Goal: Task Accomplishment & Management: Manage account settings

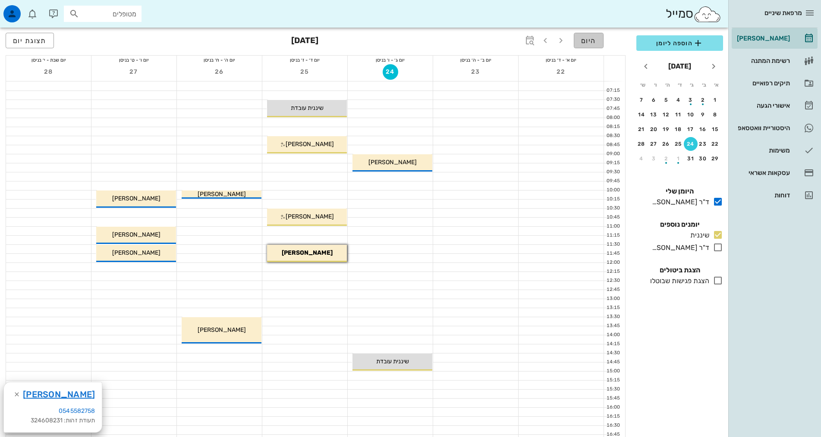
drag, startPoint x: 595, startPoint y: 36, endPoint x: 587, endPoint y: 15, distance: 23.1
click at [595, 37] on span "היום" at bounding box center [588, 41] width 15 height 8
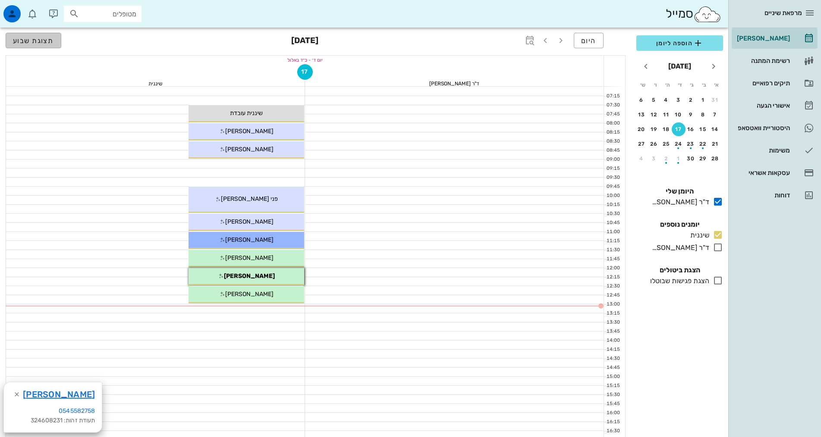
click at [13, 44] on button "תצוגת שבוע" at bounding box center [34, 41] width 56 height 16
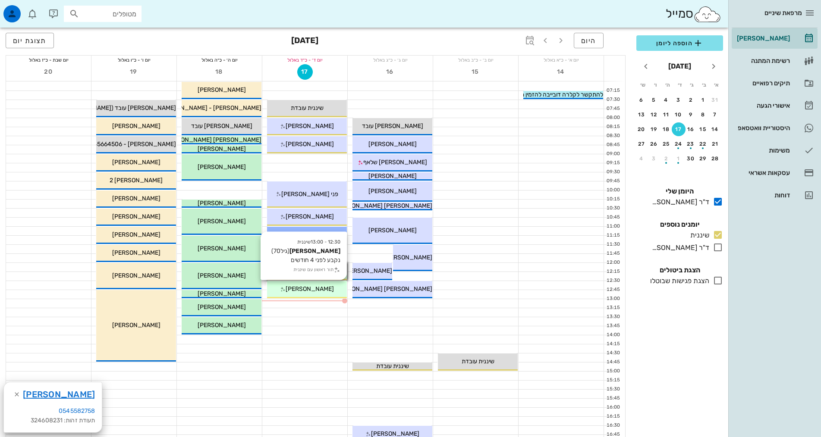
click at [306, 291] on span "[PERSON_NAME]" at bounding box center [309, 288] width 48 height 7
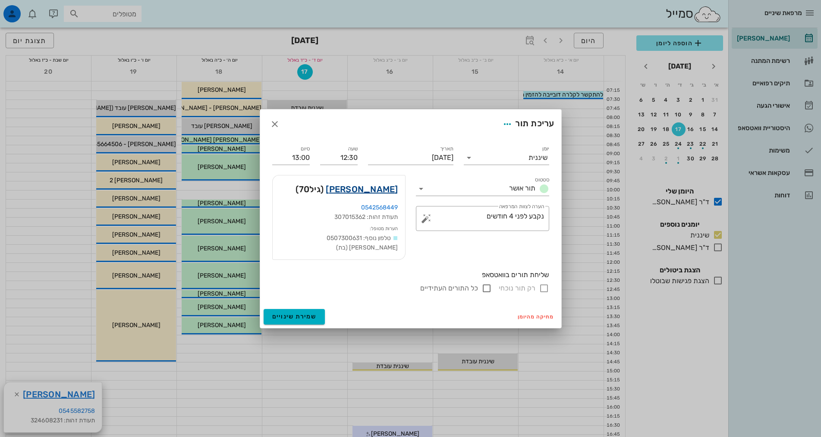
click at [374, 189] on link "[PERSON_NAME]" at bounding box center [362, 189] width 72 height 14
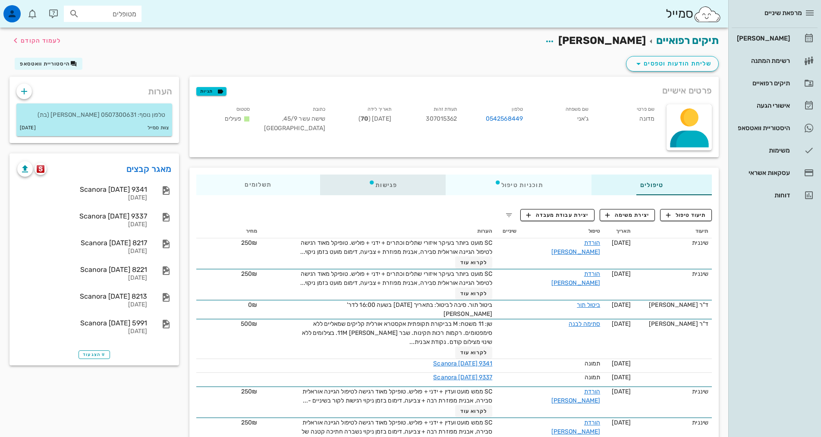
click at [344, 183] on div "פגישות" at bounding box center [382, 185] width 125 height 21
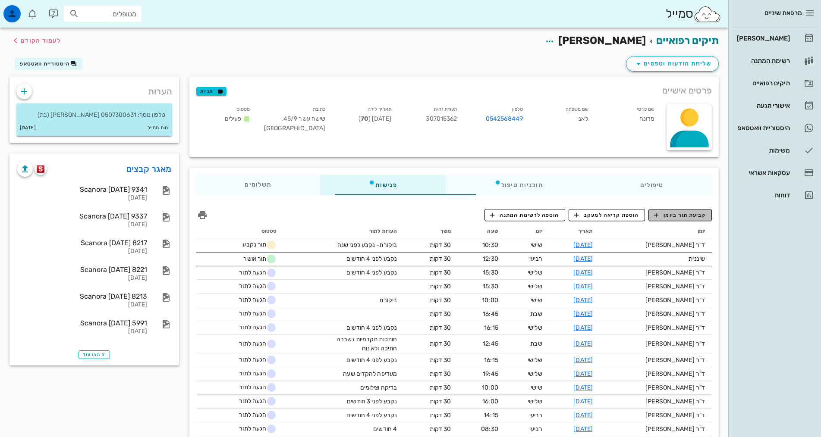
click at [680, 213] on span "קביעת תור ביומן" at bounding box center [680, 215] width 52 height 8
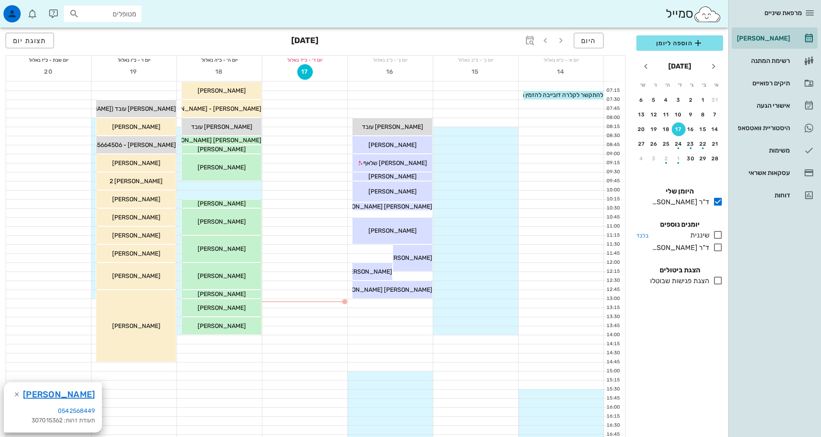
click at [720, 238] on icon at bounding box center [717, 235] width 10 height 10
click at [717, 236] on icon at bounding box center [717, 235] width 10 height 10
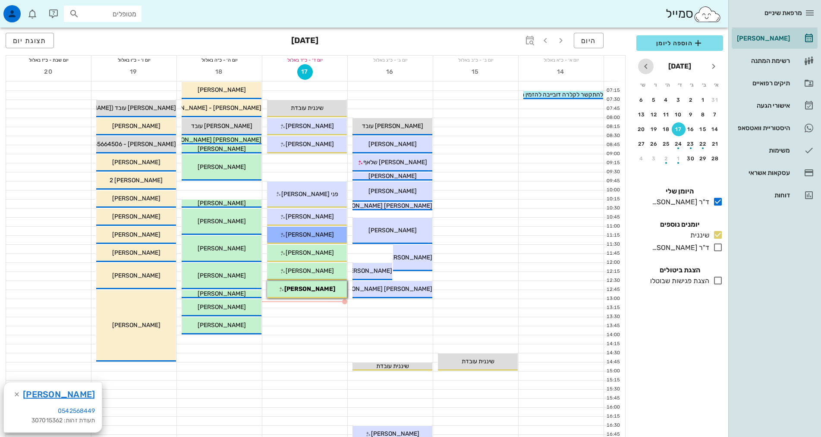
click at [645, 67] on icon "חודש הבא" at bounding box center [645, 66] width 10 height 10
click at [665, 149] on button "22" at bounding box center [666, 144] width 14 height 14
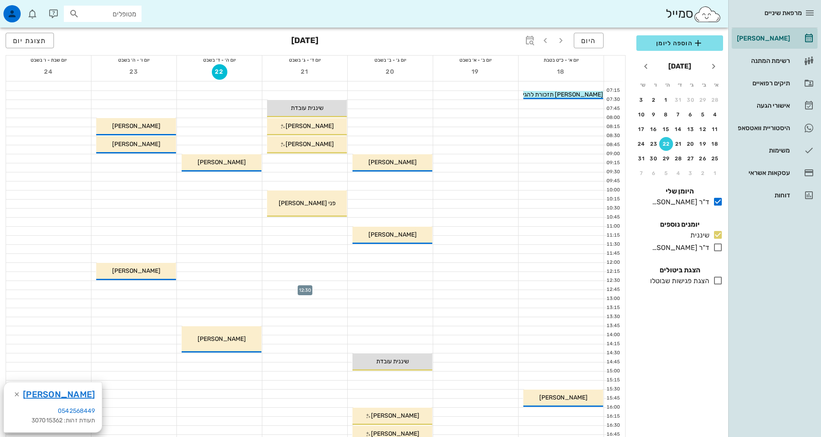
click at [340, 286] on div at bounding box center [304, 285] width 85 height 9
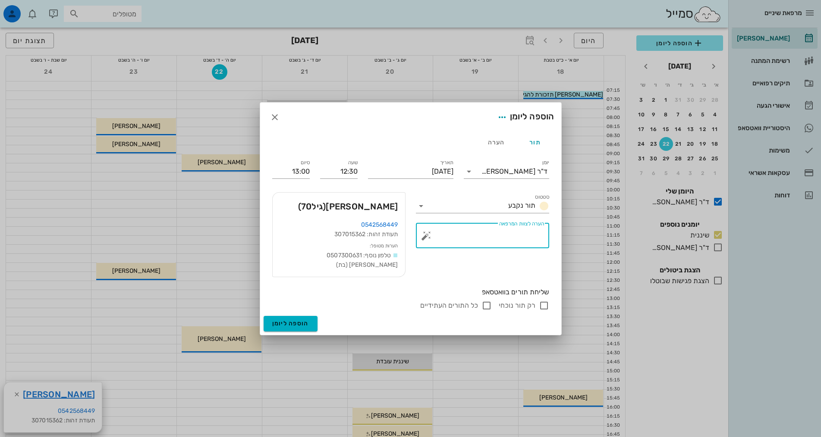
click at [469, 238] on textarea "הערה לצוות המרפאה" at bounding box center [486, 238] width 116 height 21
click at [522, 172] on div "ד"ר [PERSON_NAME]" at bounding box center [512, 172] width 73 height 14
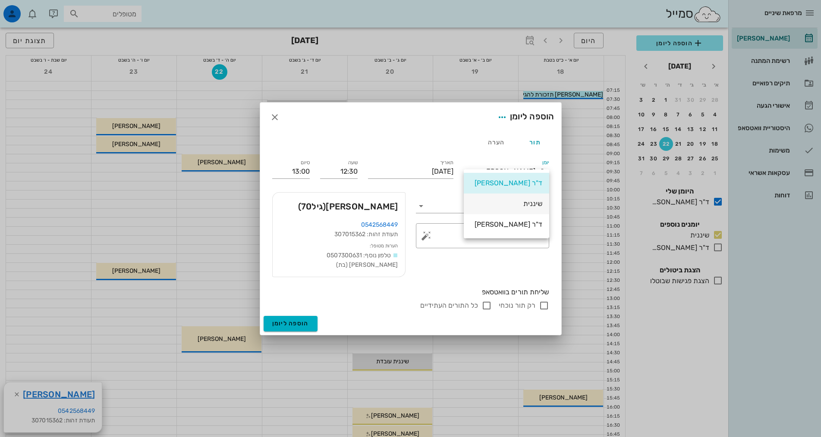
click at [528, 204] on div "שיננית" at bounding box center [506, 204] width 72 height 8
click at [545, 301] on input "רק תור נוכחי" at bounding box center [544, 306] width 10 height 10
checkbox input "false"
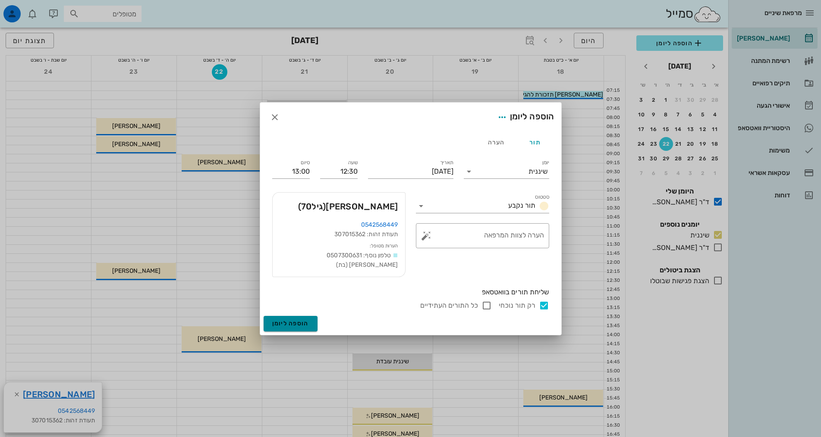
click at [298, 320] on span "הוספה ליומן" at bounding box center [290, 323] width 37 height 7
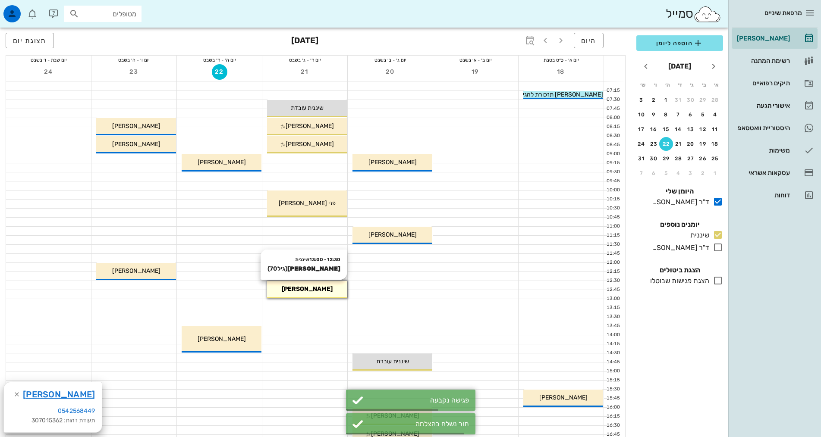
click at [286, 291] on div "[PERSON_NAME]" at bounding box center [307, 289] width 80 height 9
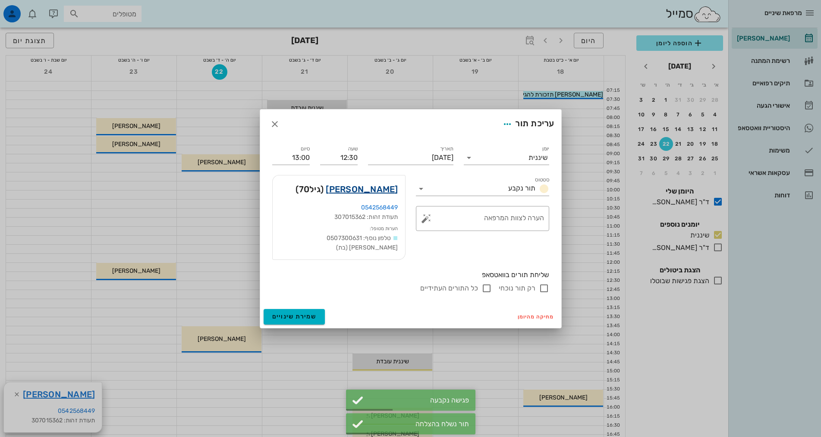
click at [378, 193] on link "[PERSON_NAME]" at bounding box center [362, 189] width 72 height 14
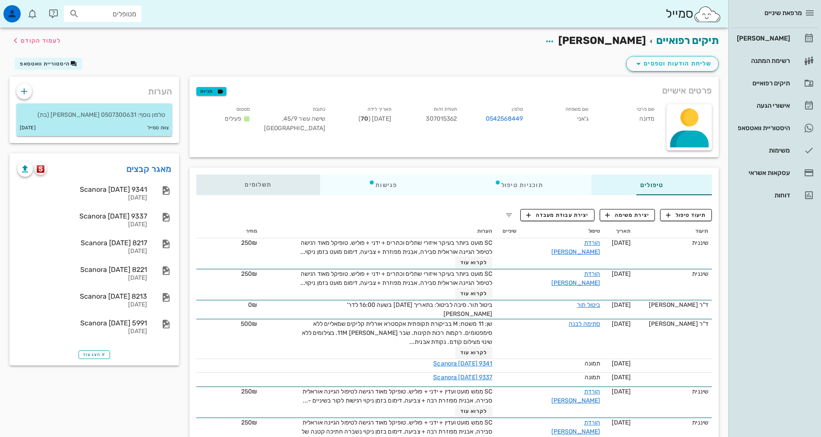
click at [244, 188] on span "תשלומים 0₪" at bounding box center [257, 185] width 27 height 6
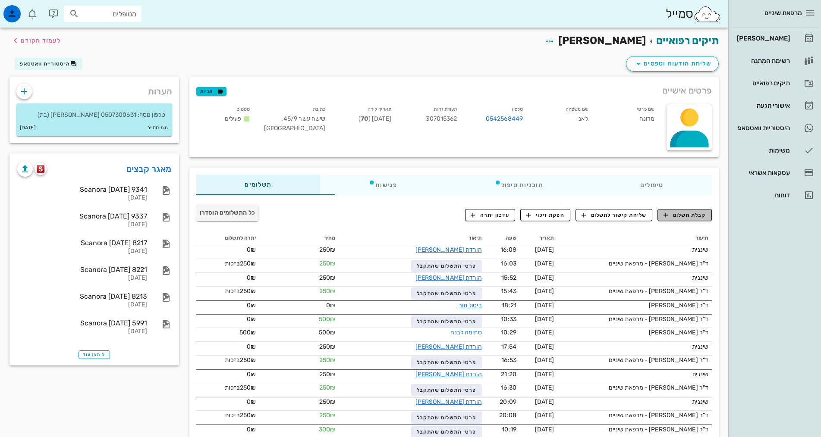
click at [670, 218] on span "קבלת תשלום" at bounding box center [684, 215] width 43 height 8
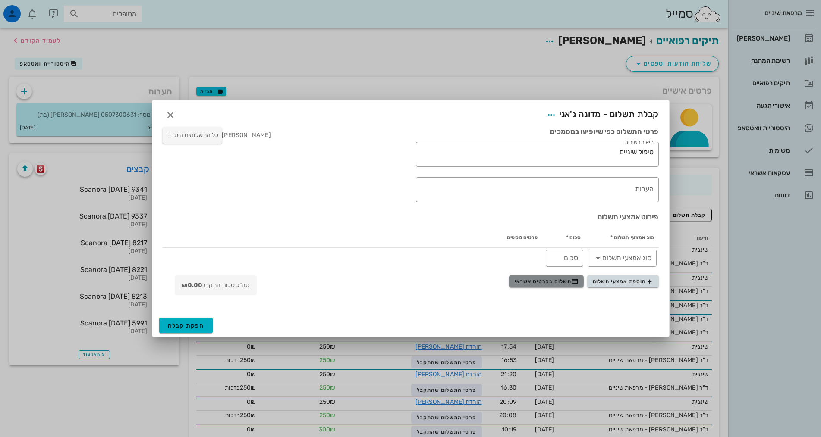
click at [546, 278] on span "תשלום בכרטיס אשראי" at bounding box center [546, 281] width 64 height 7
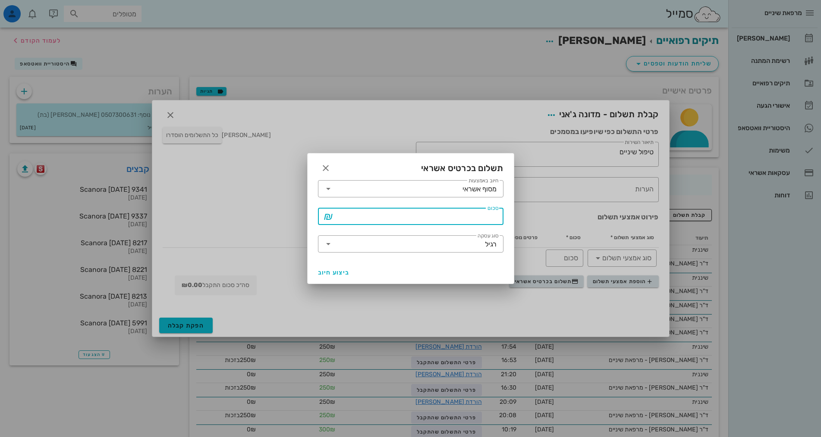
click at [496, 220] on input "סכום" at bounding box center [416, 217] width 163 height 14
type input "250"
click at [332, 274] on span "ביצוע חיוב" at bounding box center [334, 272] width 32 height 7
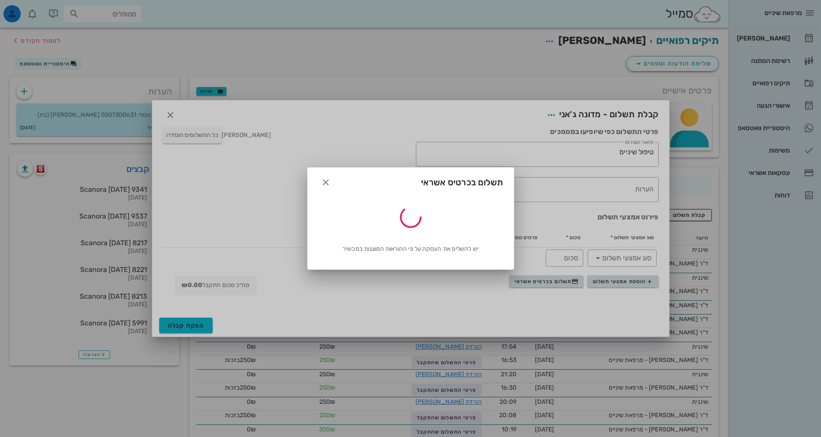
type input "250"
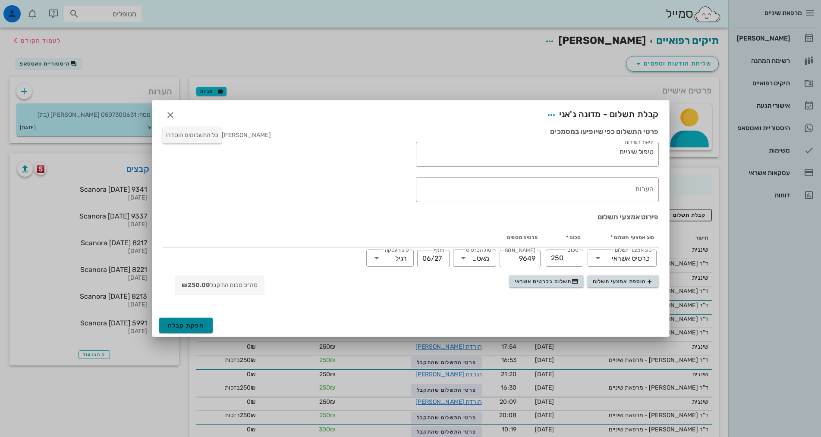
drag, startPoint x: 196, startPoint y: 323, endPoint x: 200, endPoint y: 316, distance: 7.8
click at [198, 322] on span "הפקת קבלה" at bounding box center [186, 325] width 37 height 7
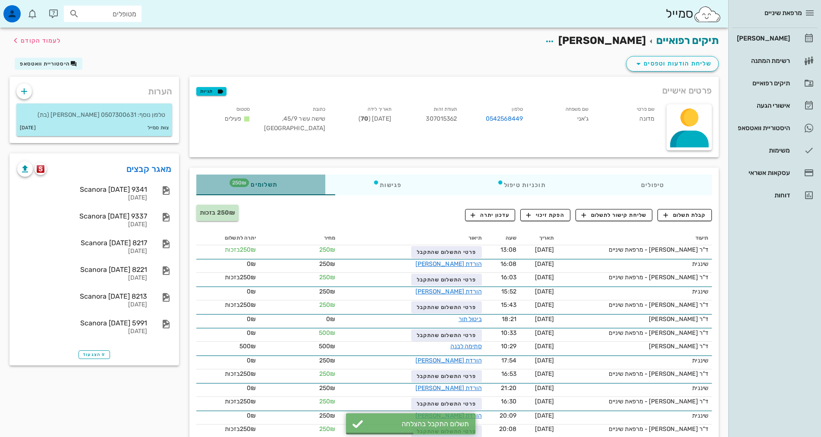
drag, startPoint x: 188, startPoint y: 185, endPoint x: 197, endPoint y: 184, distance: 9.6
click at [229, 185] on span "250₪" at bounding box center [238, 183] width 19 height 9
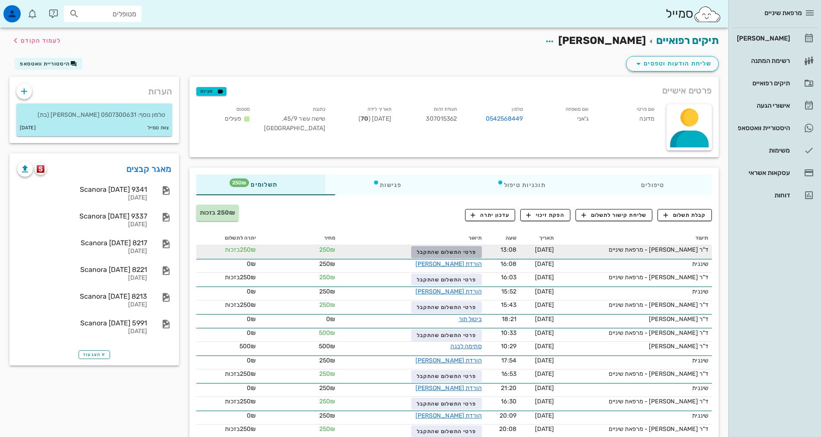
click at [417, 251] on span "פרטי התשלום שהתקבל" at bounding box center [447, 252] width 60 height 6
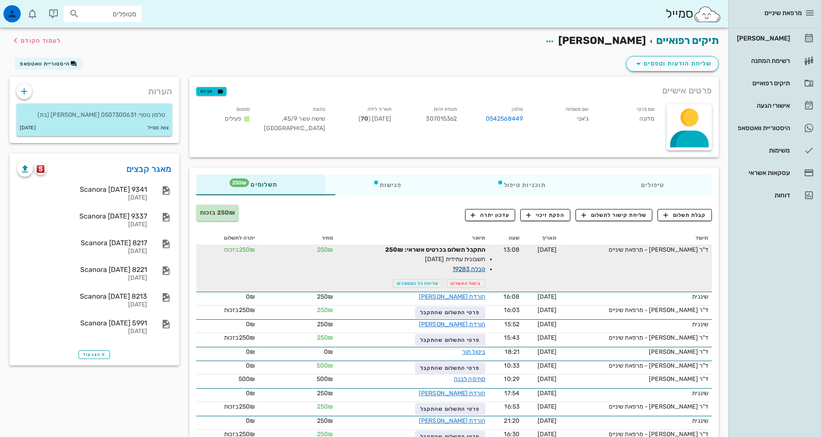
click at [452, 270] on link "קבלה 19283" at bounding box center [468, 269] width 33 height 7
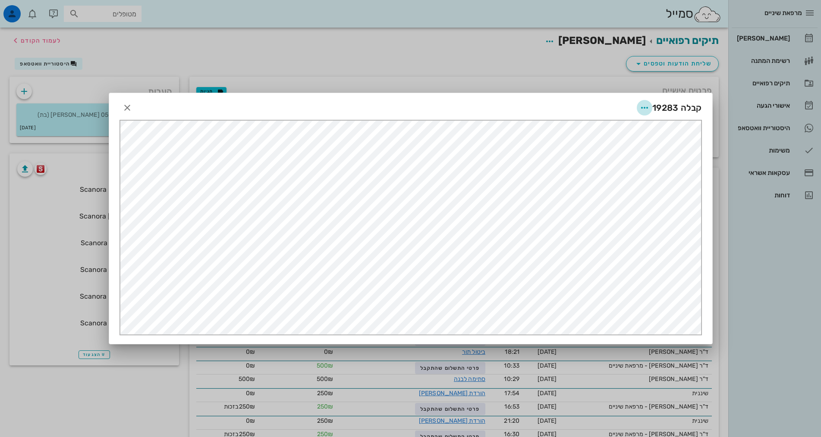
click at [643, 107] on icon "button" at bounding box center [644, 108] width 10 height 10
click at [628, 166] on div "שליחה בוואטסאפ" at bounding box center [621, 170] width 48 height 8
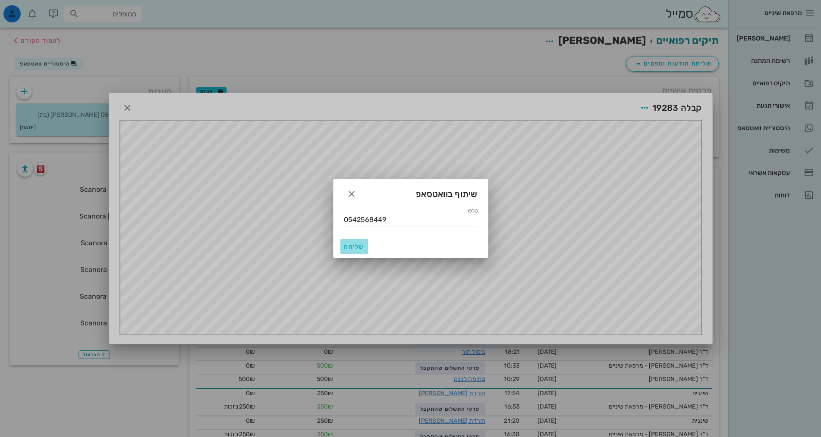
click at [357, 247] on span "שליחה" at bounding box center [354, 246] width 21 height 7
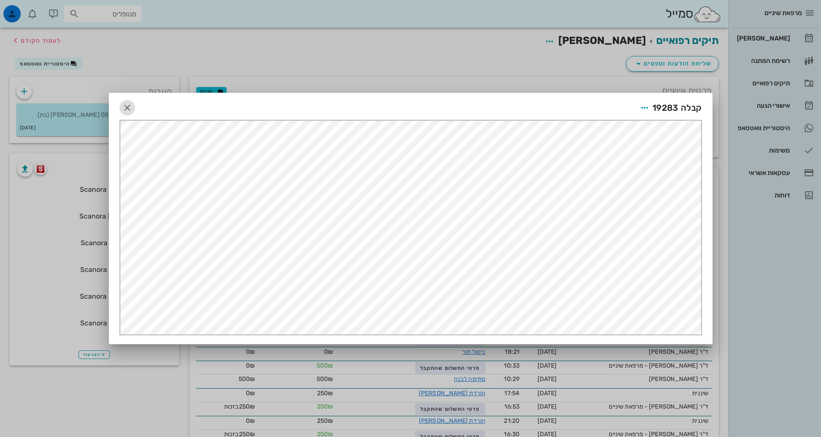
click at [128, 113] on button "button" at bounding box center [127, 108] width 16 height 16
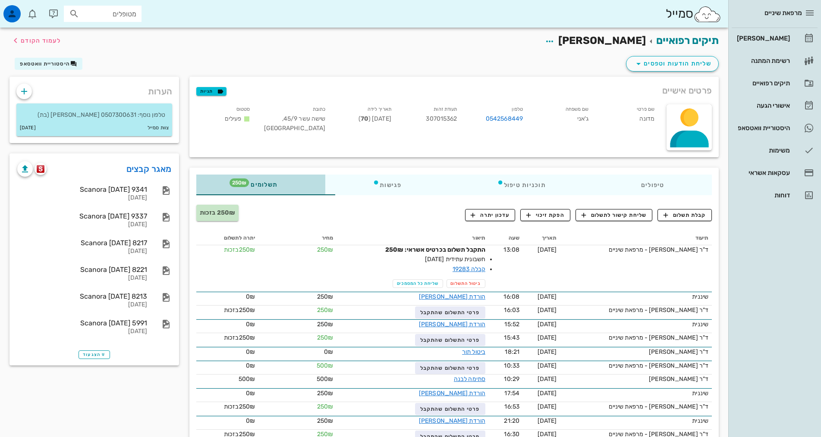
click at [219, 177] on div "תשלומים 250₪" at bounding box center [260, 185] width 129 height 21
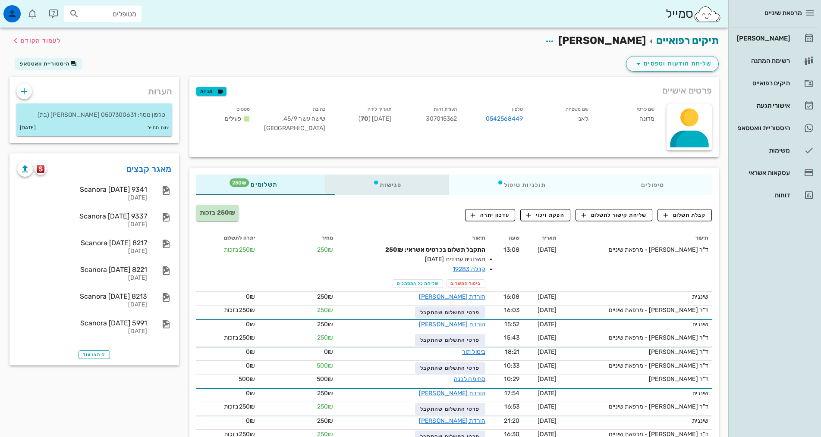
drag, startPoint x: 362, startPoint y: 188, endPoint x: 360, endPoint y: 181, distance: 6.8
click at [362, 186] on div "פגישות" at bounding box center [387, 185] width 124 height 21
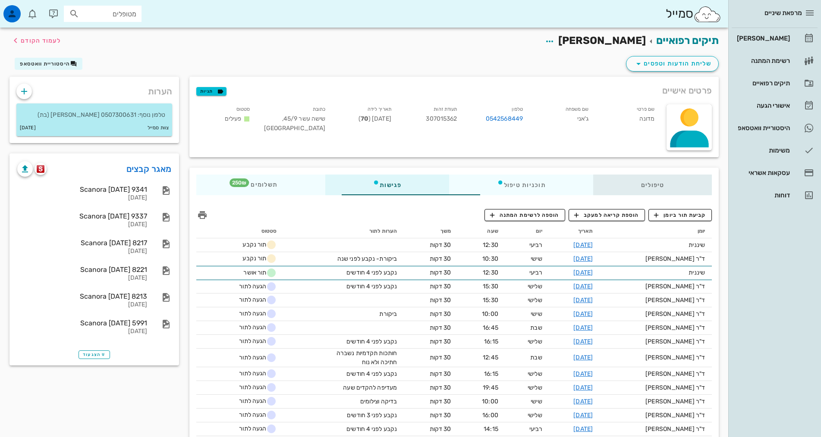
click at [650, 188] on div "טיפולים" at bounding box center [652, 185] width 119 height 21
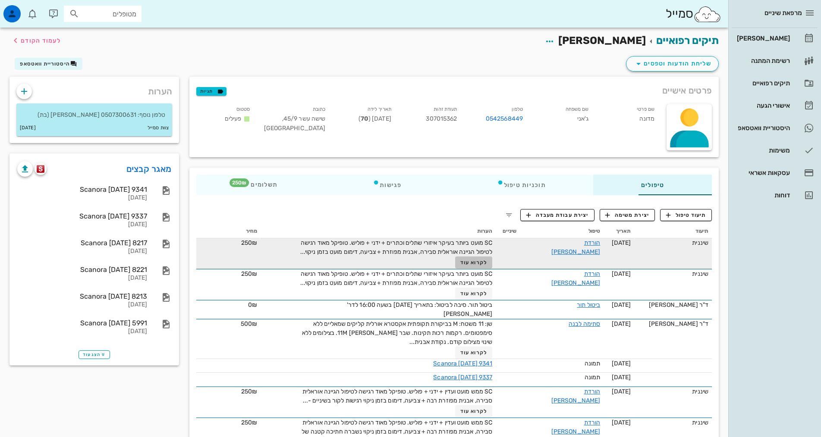
click at [460, 266] on span "לקרוא עוד" at bounding box center [473, 263] width 27 height 6
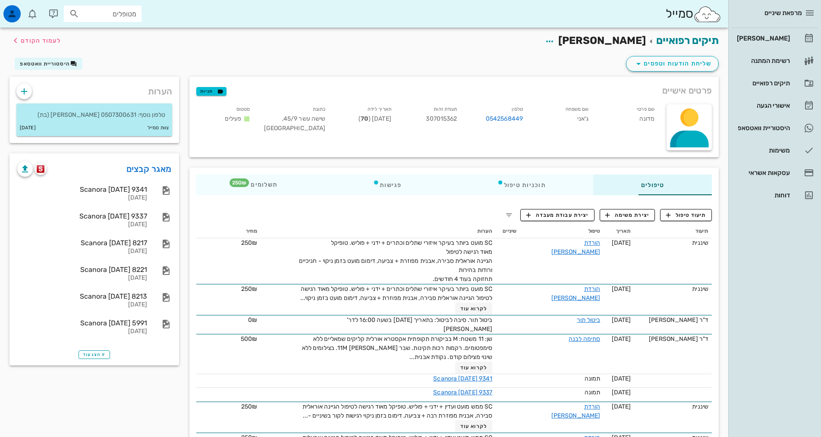
drag, startPoint x: 403, startPoint y: 279, endPoint x: 492, endPoint y: 232, distance: 100.5
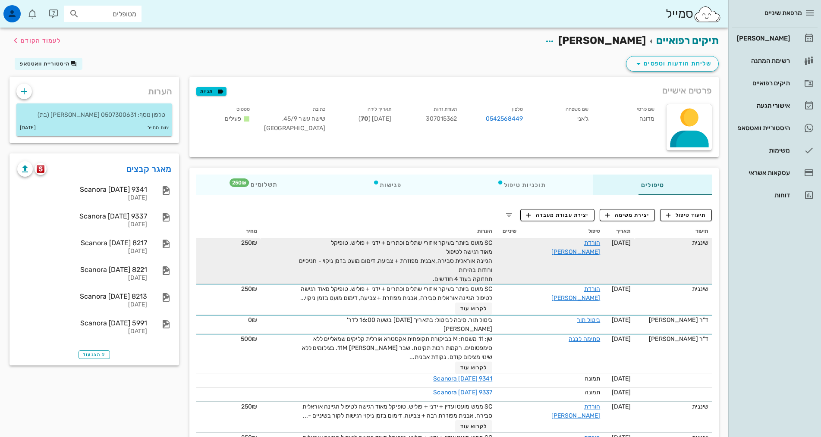
copy tr "שיננית [DATE] הורדת [PERSON_NAME] SC מועט ביותר בעיקר איזורי שתלים וכתרים + ידנ…"
click at [407, 260] on span "SC מועט ביותר בעיקר איזורי שתלים וכתרים + ידני + פוליש. טופיקל מאוד רגישה לטיפו…" at bounding box center [396, 261] width 194 height 44
drag, startPoint x: 389, startPoint y: 273, endPoint x: 460, endPoint y: 265, distance: 71.6
click at [445, 272] on div "SC מועט ביותר בעיקר איזורי שתלים וכתרים + ידני + פוליש. טופיקל מאוד רגישה לטיפו…" at bounding box center [395, 260] width 194 height 45
click at [495, 246] on td at bounding box center [507, 261] width 24 height 46
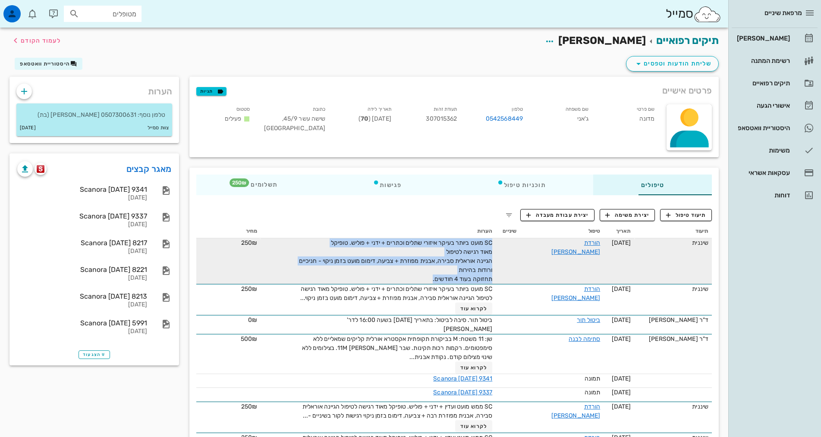
drag, startPoint x: 470, startPoint y: 240, endPoint x: 380, endPoint y: 279, distance: 97.3
click at [381, 282] on tr "שיננית [DATE] הורדת [PERSON_NAME] SC מועט ביותר בעיקר איזורי שתלים וכתרים + ידנ…" at bounding box center [453, 261] width 515 height 46
copy span "SC מועט ביותר בעיקר איזורי שתלים וכתרים + ידני + פוליש. טופיקל מאוד רגישה לטיפו…"
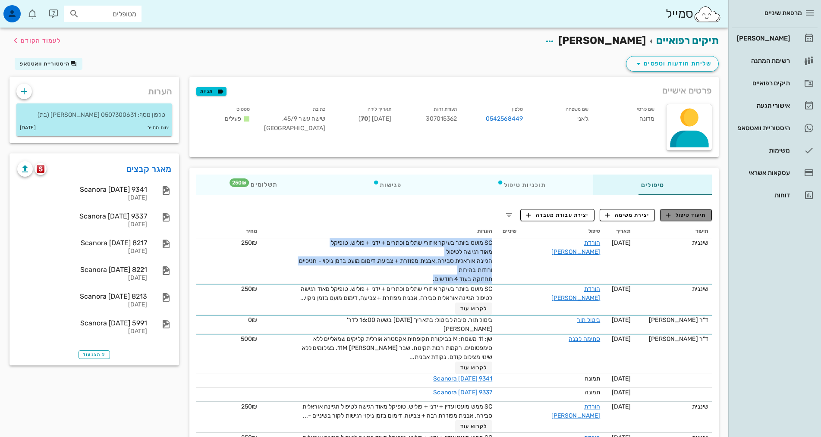
click at [677, 210] on button "תיעוד טיפול" at bounding box center [686, 215] width 52 height 12
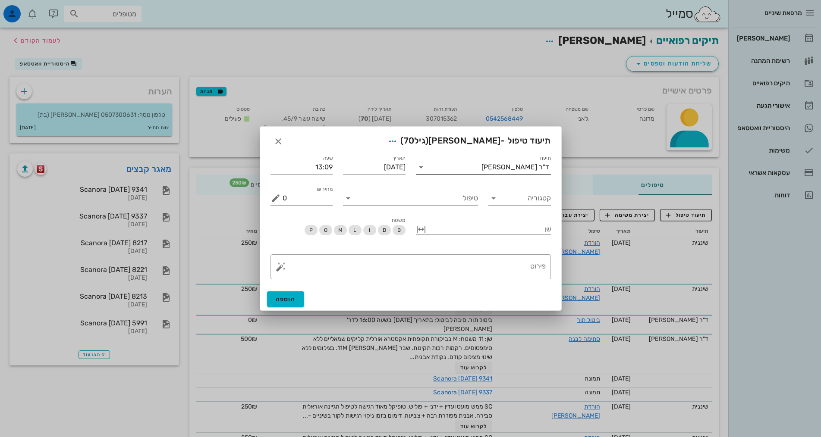
click at [511, 164] on div "ד"ר [PERSON_NAME]" at bounding box center [515, 167] width 68 height 8
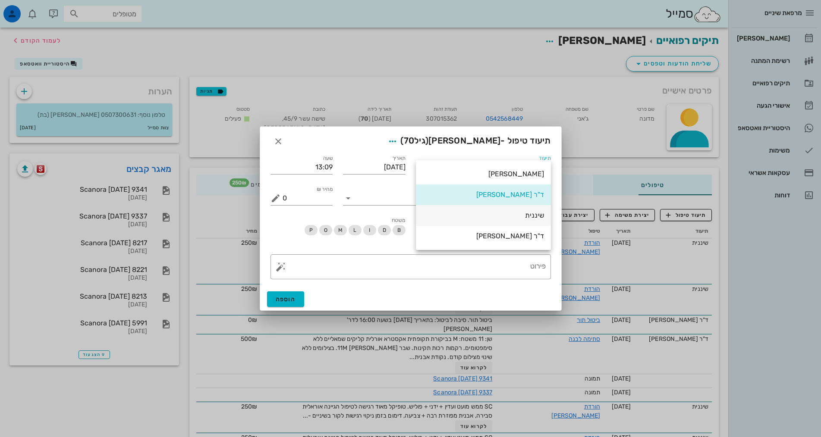
click at [535, 220] on div "שיננית" at bounding box center [483, 215] width 121 height 19
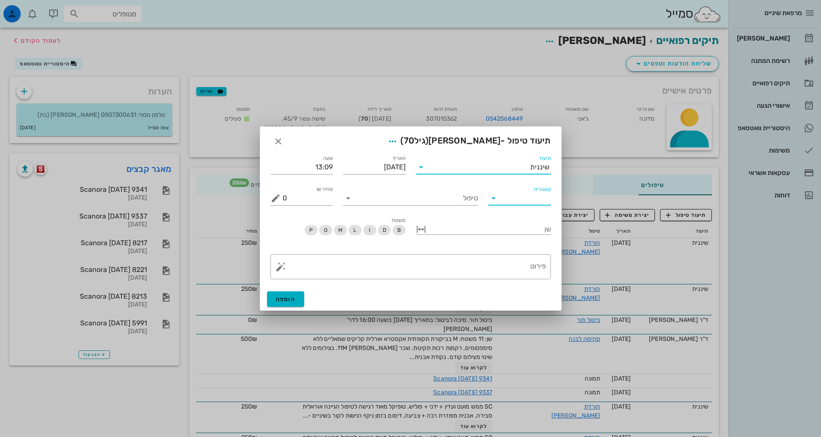
click at [519, 199] on input "קטגוריה" at bounding box center [526, 198] width 49 height 14
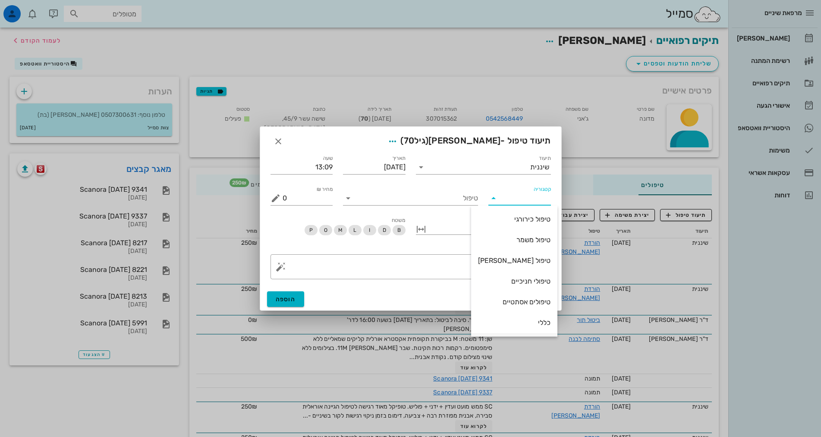
scroll to position [83, 0]
click at [531, 280] on div "שיננית" at bounding box center [514, 281] width 72 height 8
type input "שיננית"
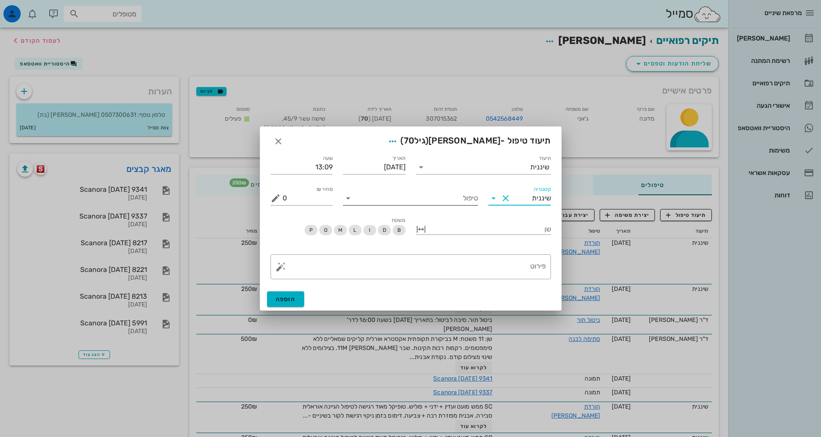
click at [470, 204] on input "טיפול" at bounding box center [416, 198] width 123 height 14
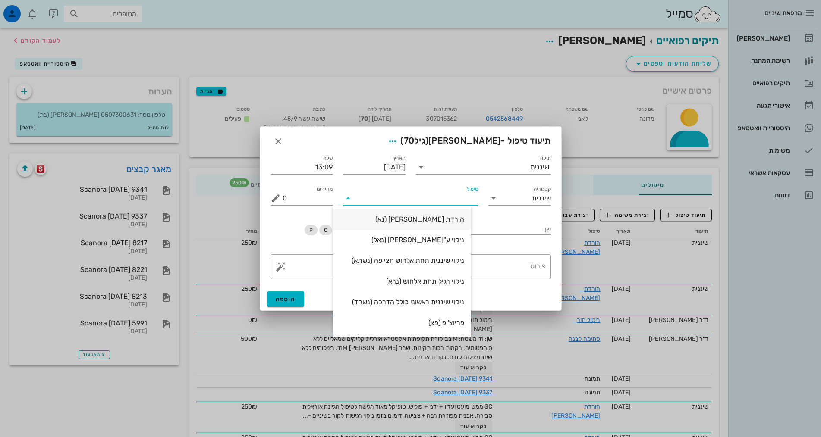
click at [464, 221] on div "הורדת [PERSON_NAME] (נא)" at bounding box center [402, 219] width 124 height 8
type input "250"
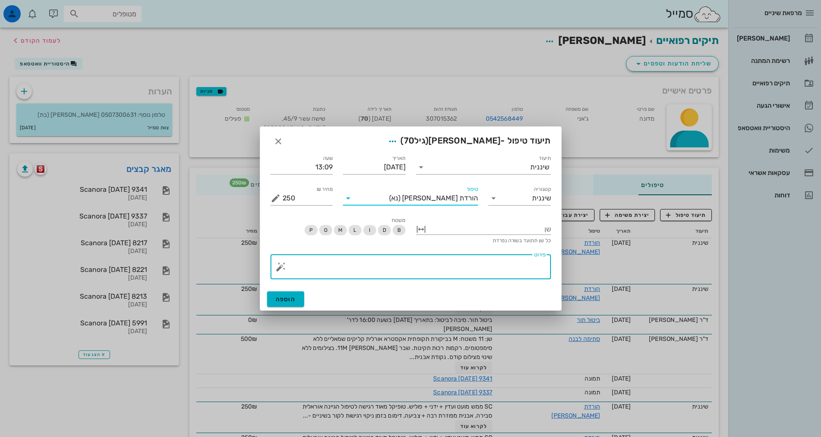
click at [502, 269] on textarea "פירוט" at bounding box center [413, 269] width 263 height 21
paste textarea "SC מועט ביותר בעיקר איזורי שתלים וכתרים + ידני + פוליש. טופיקל מאוד רגישה לטיפו…"
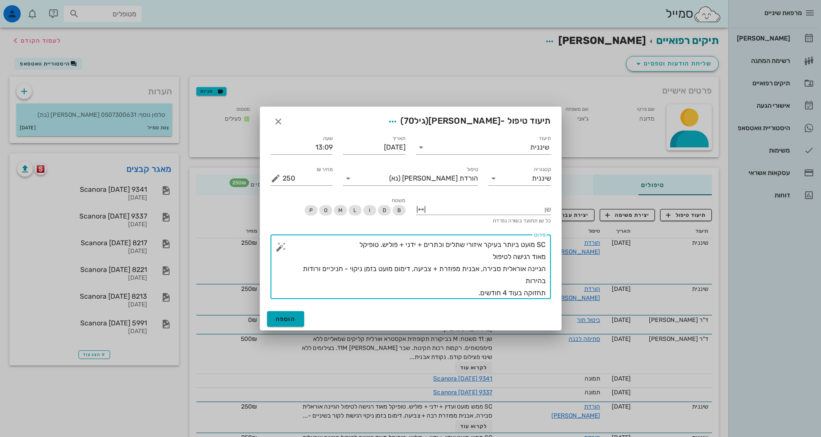
type textarea "SC מועט ביותר בעיקר איזורי שתלים וכתרים + ידני + פוליש. טופיקל מאוד רגישה לטיפו…"
click at [288, 323] on button "הוספה" at bounding box center [286, 319] width 38 height 16
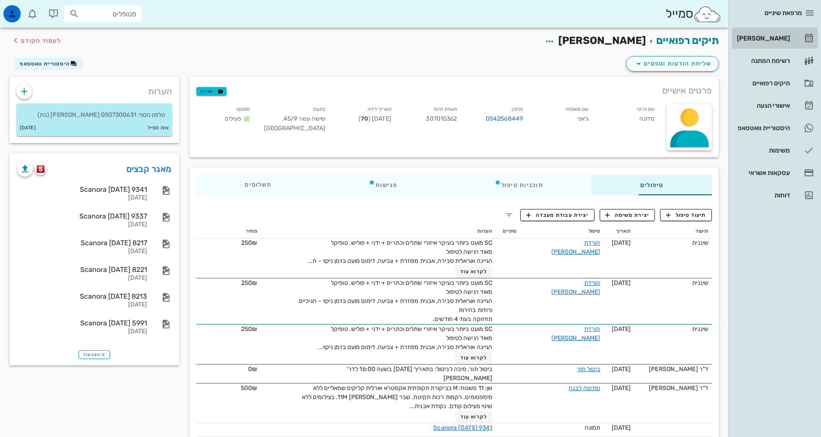
click at [793, 39] on link "[PERSON_NAME]" at bounding box center [774, 38] width 86 height 21
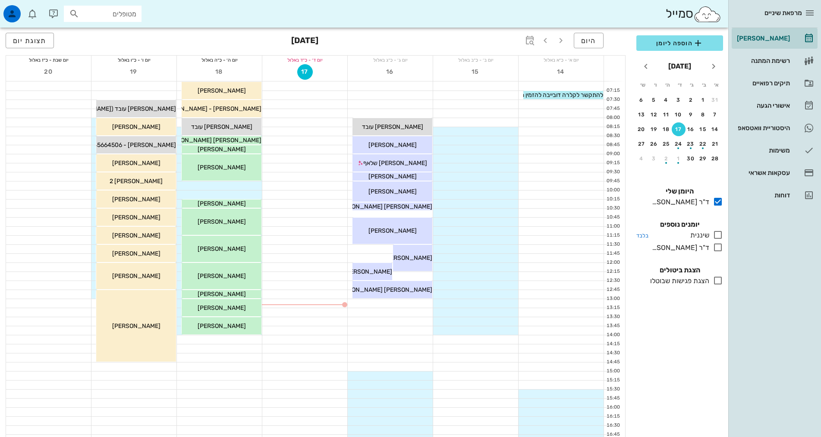
click at [717, 236] on icon at bounding box center [717, 235] width 10 height 10
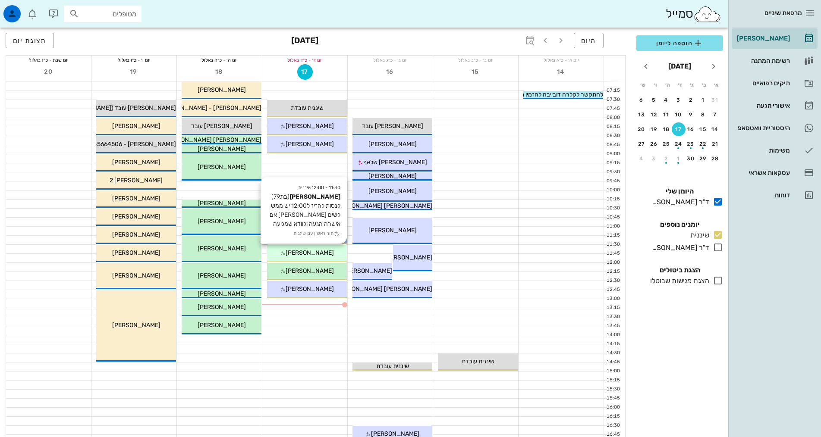
click at [330, 250] on div "[PERSON_NAME]" at bounding box center [307, 252] width 80 height 9
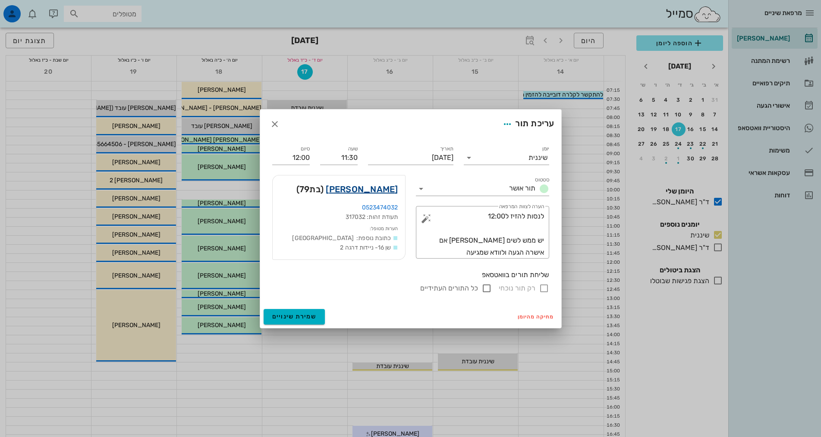
click at [392, 191] on link "[PERSON_NAME]" at bounding box center [362, 189] width 72 height 14
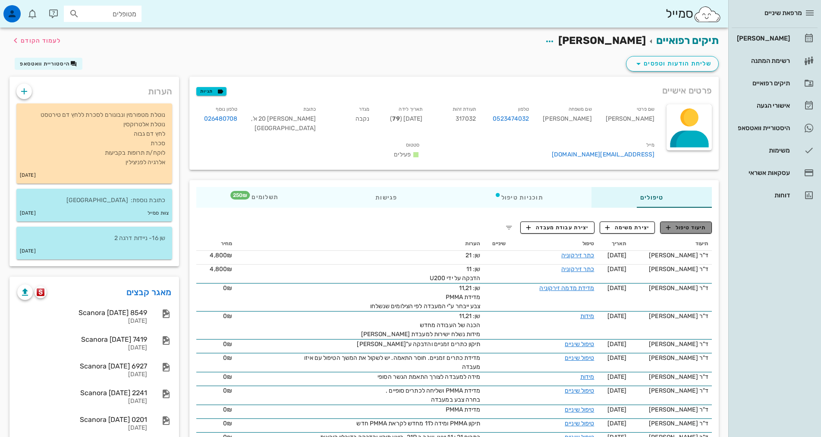
click at [683, 224] on span "תיעוד טיפול" at bounding box center [686, 228] width 40 height 8
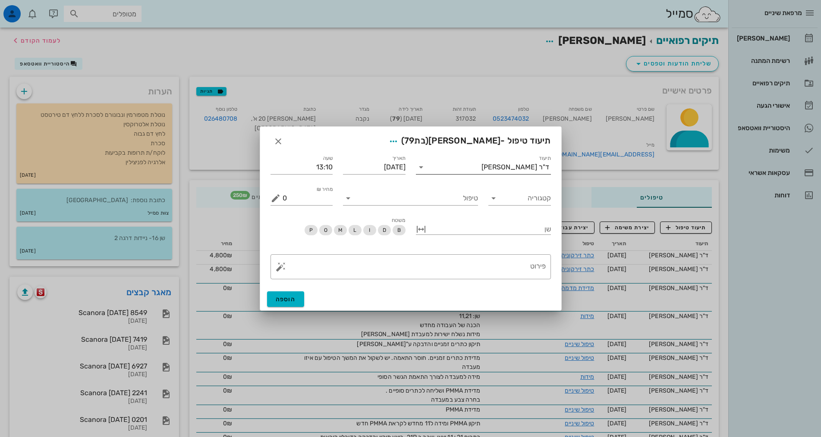
click at [481, 165] on input "תיעוד" at bounding box center [454, 167] width 53 height 14
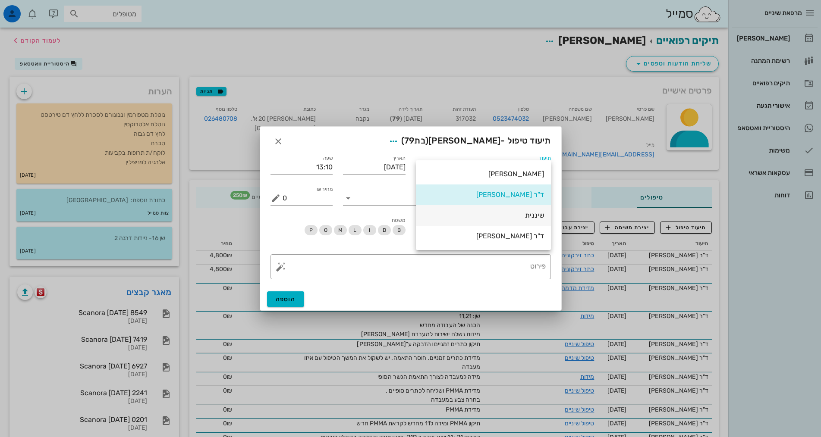
click at [539, 217] on div "שיננית" at bounding box center [483, 215] width 121 height 8
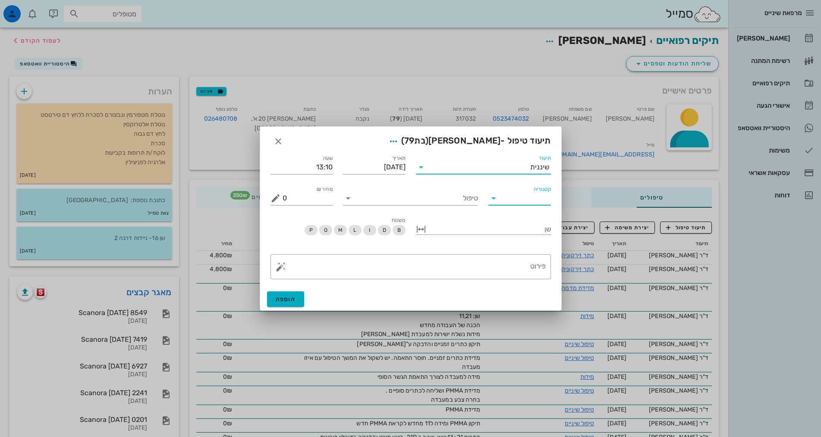
click at [540, 203] on input "קטגוריה" at bounding box center [526, 198] width 49 height 14
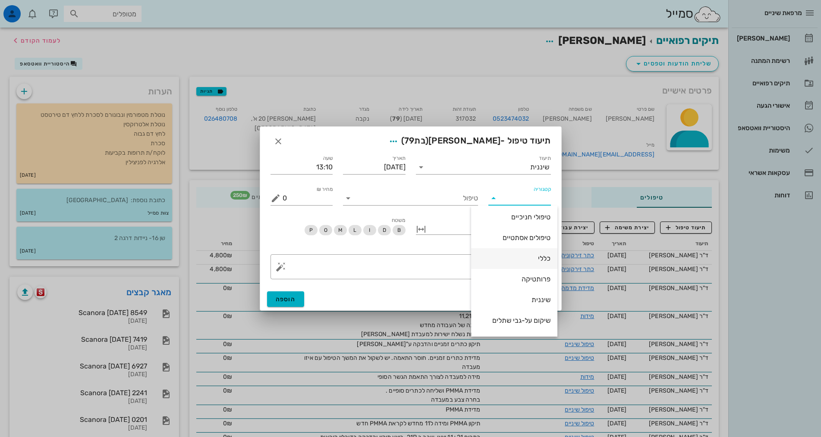
scroll to position [83, 0]
click at [539, 279] on div "שיננית" at bounding box center [514, 281] width 72 height 8
type input "שיננית"
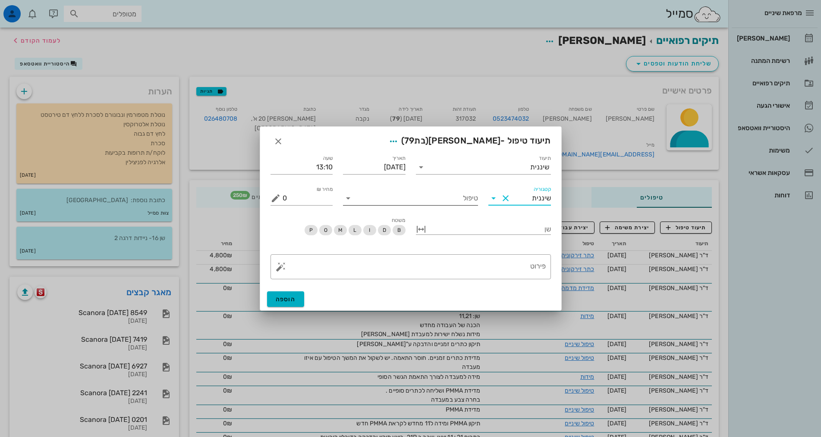
click at [462, 198] on input "טיפול" at bounding box center [416, 198] width 123 height 14
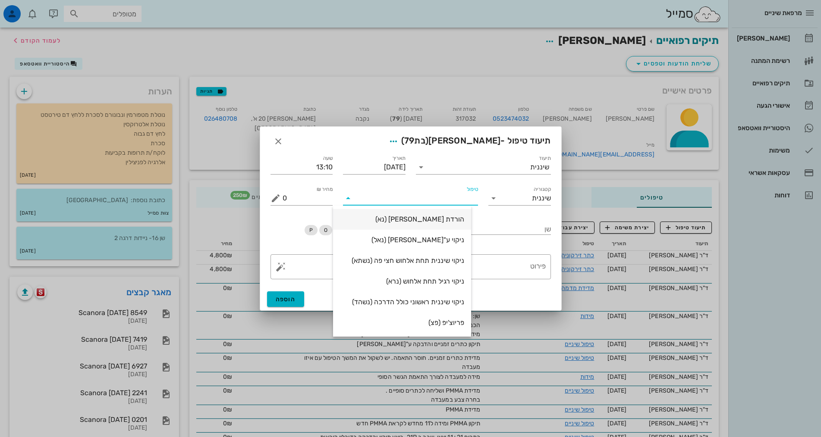
click at [464, 223] on div "הורדת [PERSON_NAME] (נא)" at bounding box center [402, 219] width 124 height 8
type input "250"
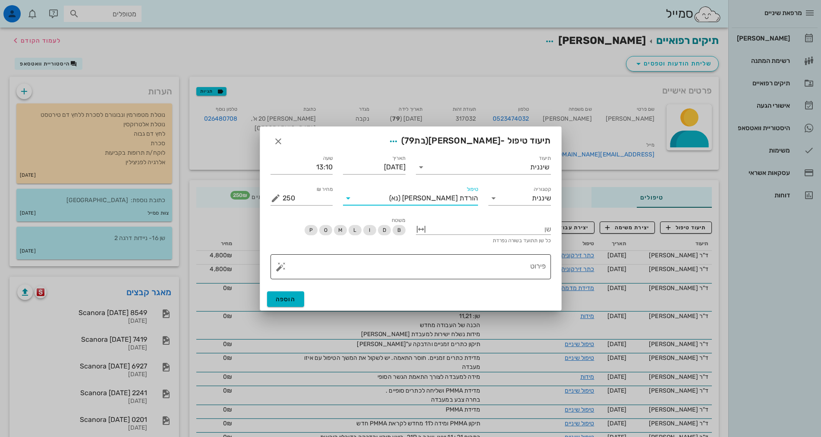
click at [506, 265] on textarea "פירוט" at bounding box center [413, 269] width 263 height 21
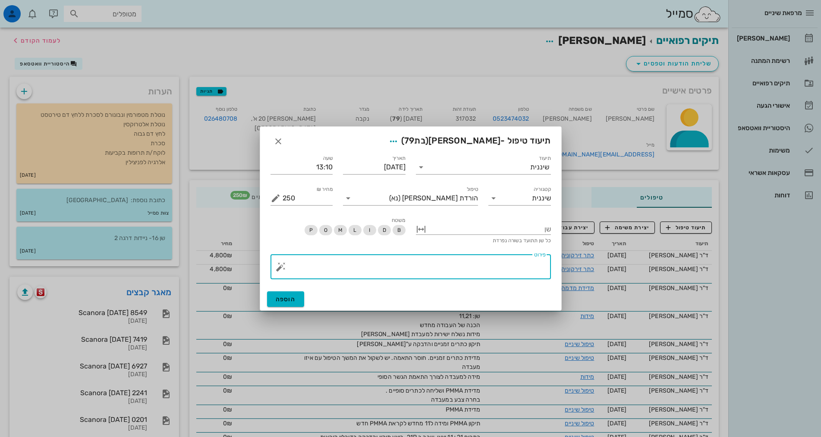
paste textarea "SC מועט ביותר בעיקר איזורי שתלים וכתרים + ידני + פוליש. טופיקל מאוד רגישה לטיפו…"
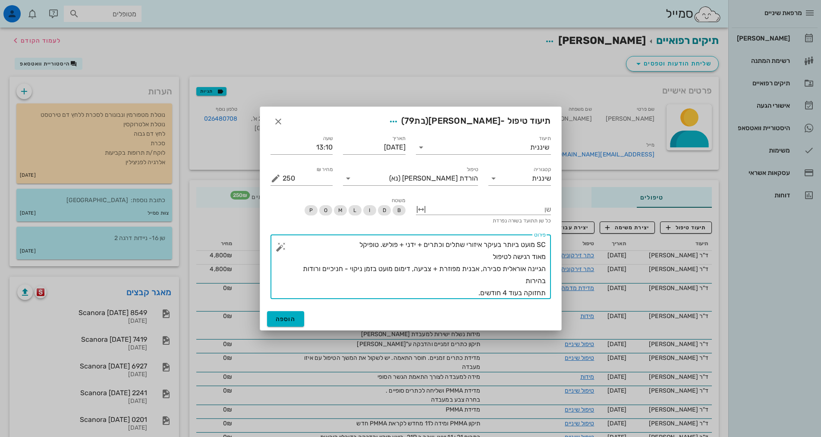
drag, startPoint x: 501, startPoint y: 270, endPoint x: 489, endPoint y: 270, distance: 11.6
click at [485, 271] on textarea "SC מועט ביותר בעיקר איזורי שתלים וכתרים + ידני + פוליש. טופיקל מאוד רגישה לטיפו…" at bounding box center [413, 269] width 263 height 60
drag, startPoint x: 454, startPoint y: 269, endPoint x: 311, endPoint y: 294, distance: 144.9
click at [311, 294] on textarea "SC מועט ביותר בעיקר איזורי שתלים וכתרים + ידני + פוליש. טופיקל מאוד רגישה לטיפו…" at bounding box center [413, 269] width 263 height 60
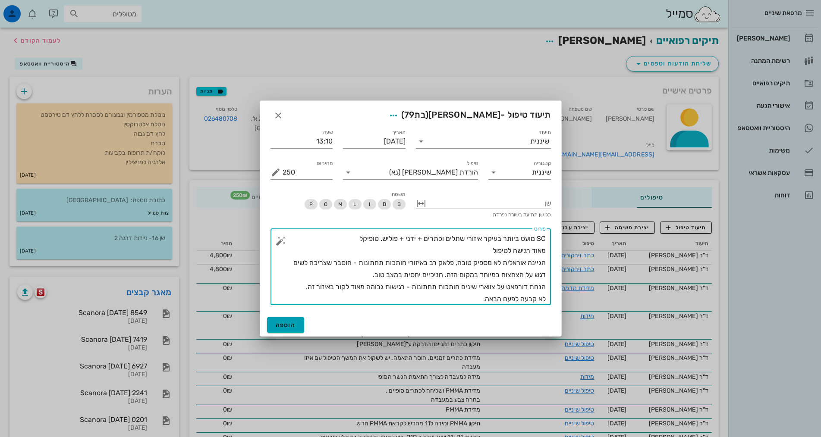
type textarea "SC מועט ביותר בעיקר איזורי שתלים וכתרים + ידני + פוליש. טופיקל מאוד רגישה לטיפו…"
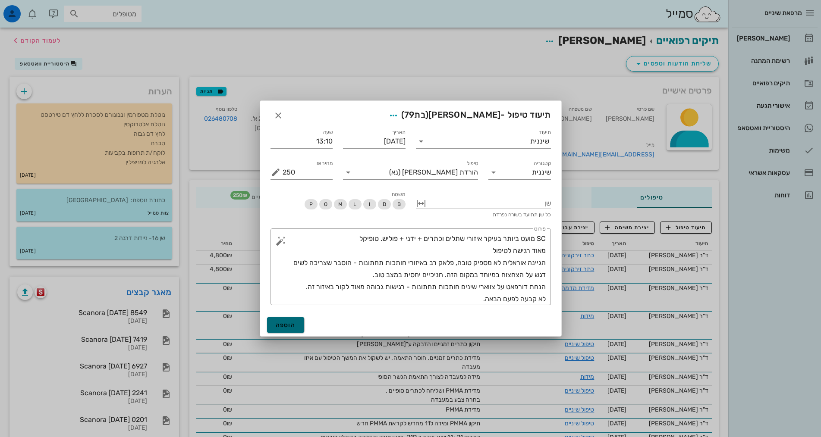
click at [297, 328] on button "הוספה" at bounding box center [286, 325] width 38 height 16
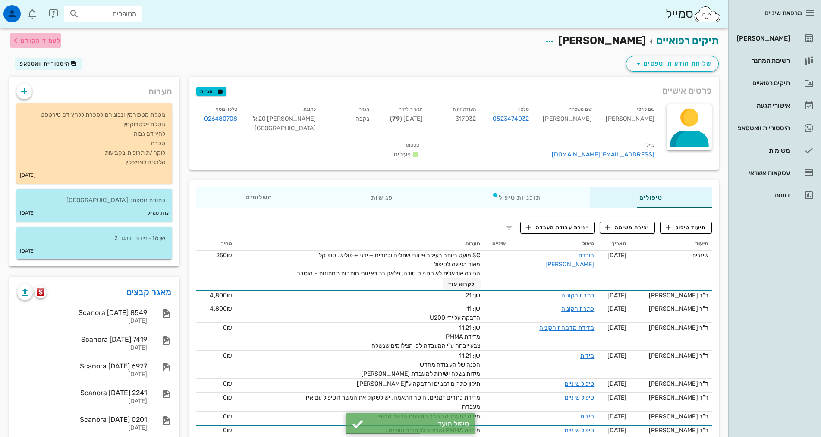
click at [34, 38] on span "לעמוד הקודם" at bounding box center [41, 40] width 40 height 7
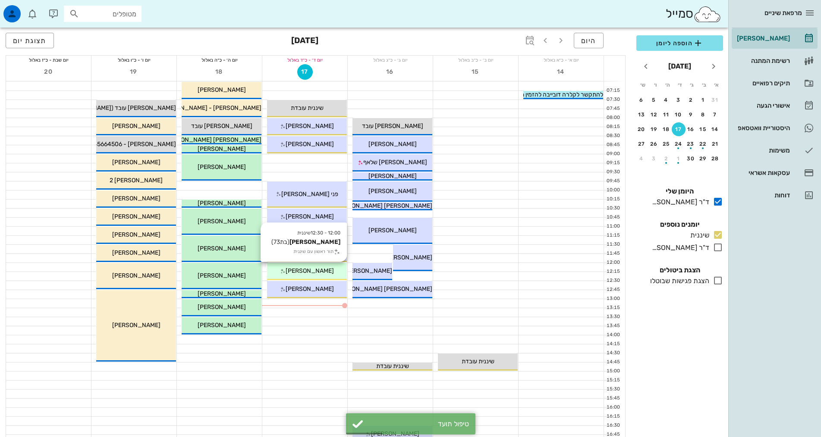
click at [314, 272] on span "[PERSON_NAME]" at bounding box center [309, 270] width 48 height 7
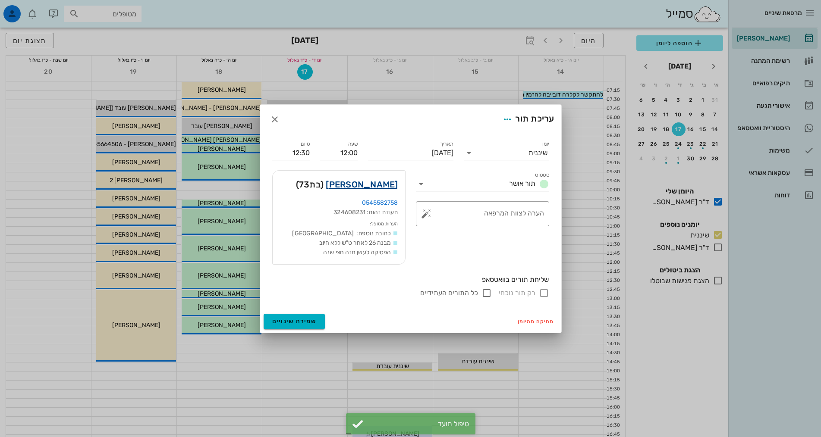
click at [376, 184] on link "[PERSON_NAME]" at bounding box center [362, 185] width 72 height 14
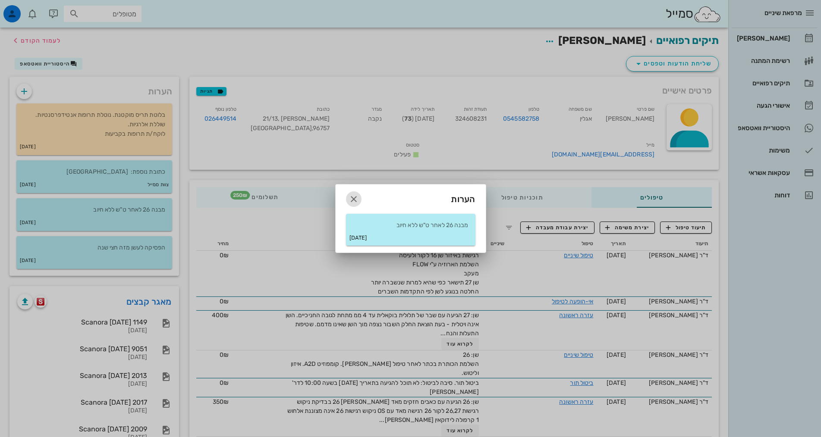
click at [359, 199] on span "button" at bounding box center [354, 199] width 16 height 10
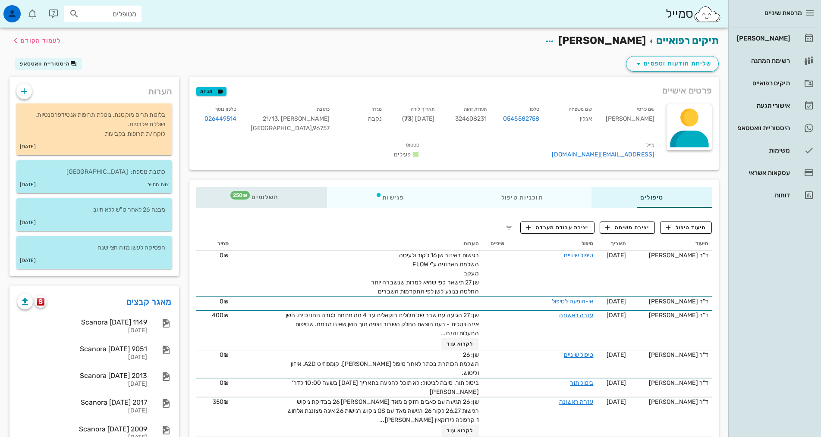
click at [244, 191] on icon at bounding box center [247, 194] width 7 height 7
